Goal: Information Seeking & Learning: Check status

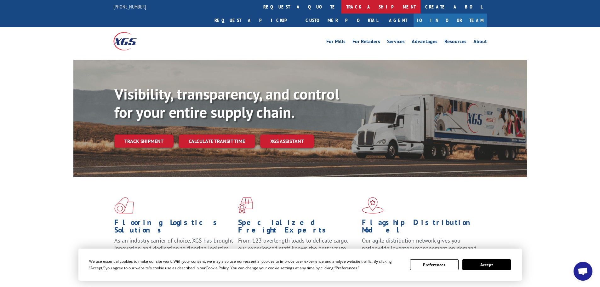
click at [341, 5] on link "track a shipment" at bounding box center [380, 7] width 79 height 14
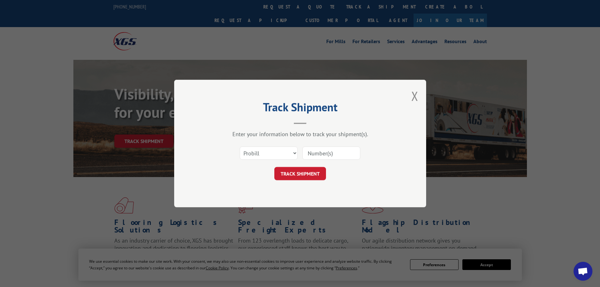
drag, startPoint x: 314, startPoint y: 151, endPoint x: 313, endPoint y: 156, distance: 4.8
click at [314, 151] on input at bounding box center [331, 152] width 58 height 13
paste input "17501796"
type input "17501796"
click at [304, 172] on button "TRACK SHIPMENT" at bounding box center [300, 173] width 52 height 13
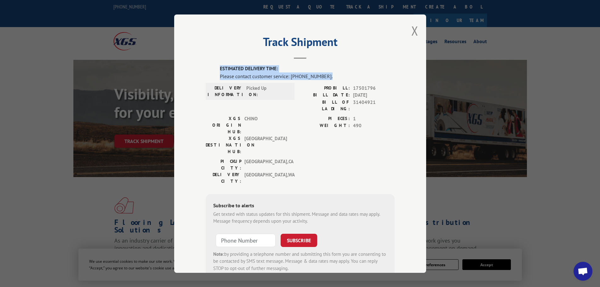
drag, startPoint x: 215, startPoint y: 69, endPoint x: 329, endPoint y: 77, distance: 114.6
click at [329, 77] on div "ESTIMATED DELIVERY TIME: Please contact customer service: (844) 947-7447. DELIV…" at bounding box center [300, 172] width 189 height 214
click at [251, 89] on span "Picked Up" at bounding box center [267, 90] width 43 height 13
drag, startPoint x: 245, startPoint y: 88, endPoint x: 273, endPoint y: 90, distance: 28.1
click at [273, 90] on span "Picked Up" at bounding box center [267, 90] width 43 height 13
